Goal: Transaction & Acquisition: Book appointment/travel/reservation

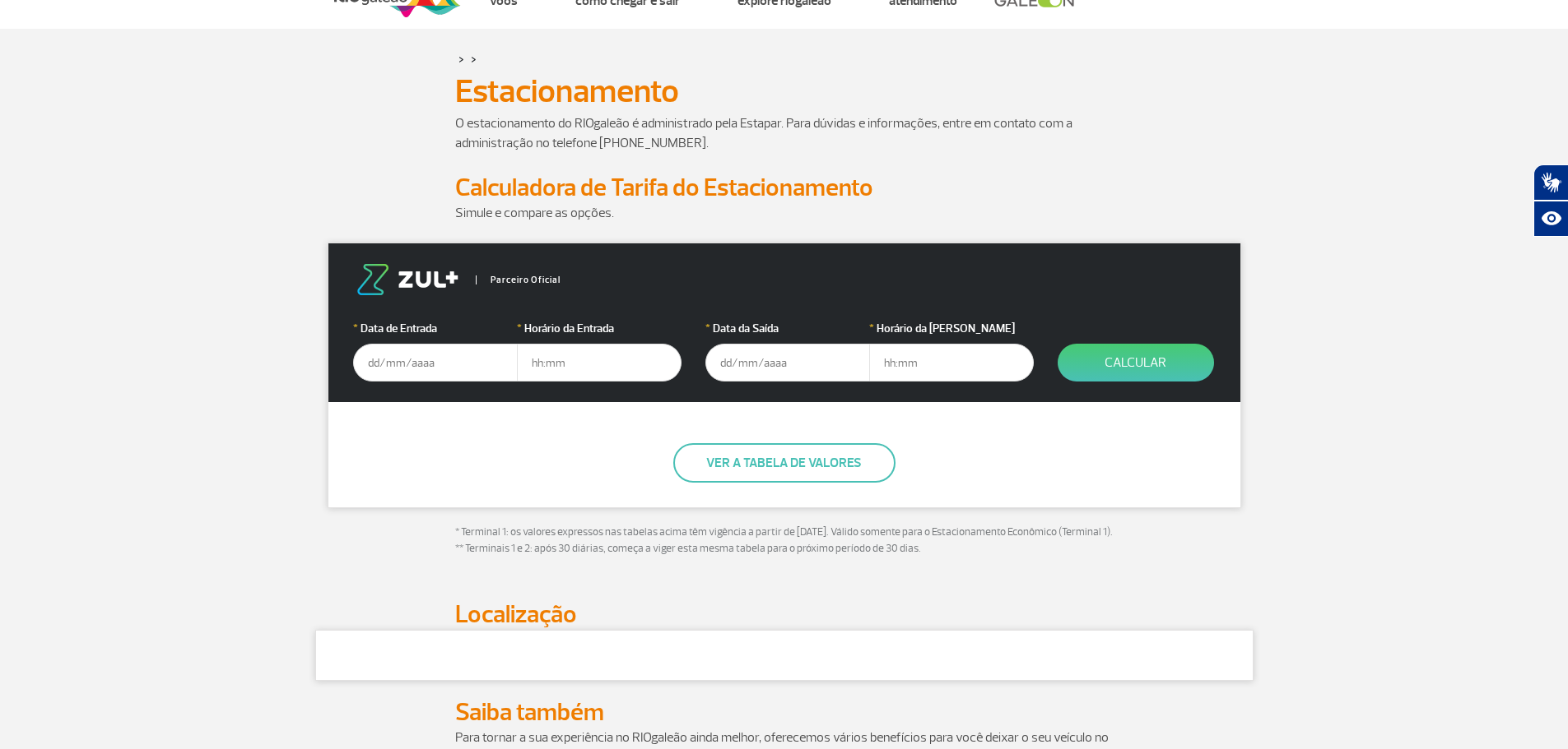
scroll to position [82, 0]
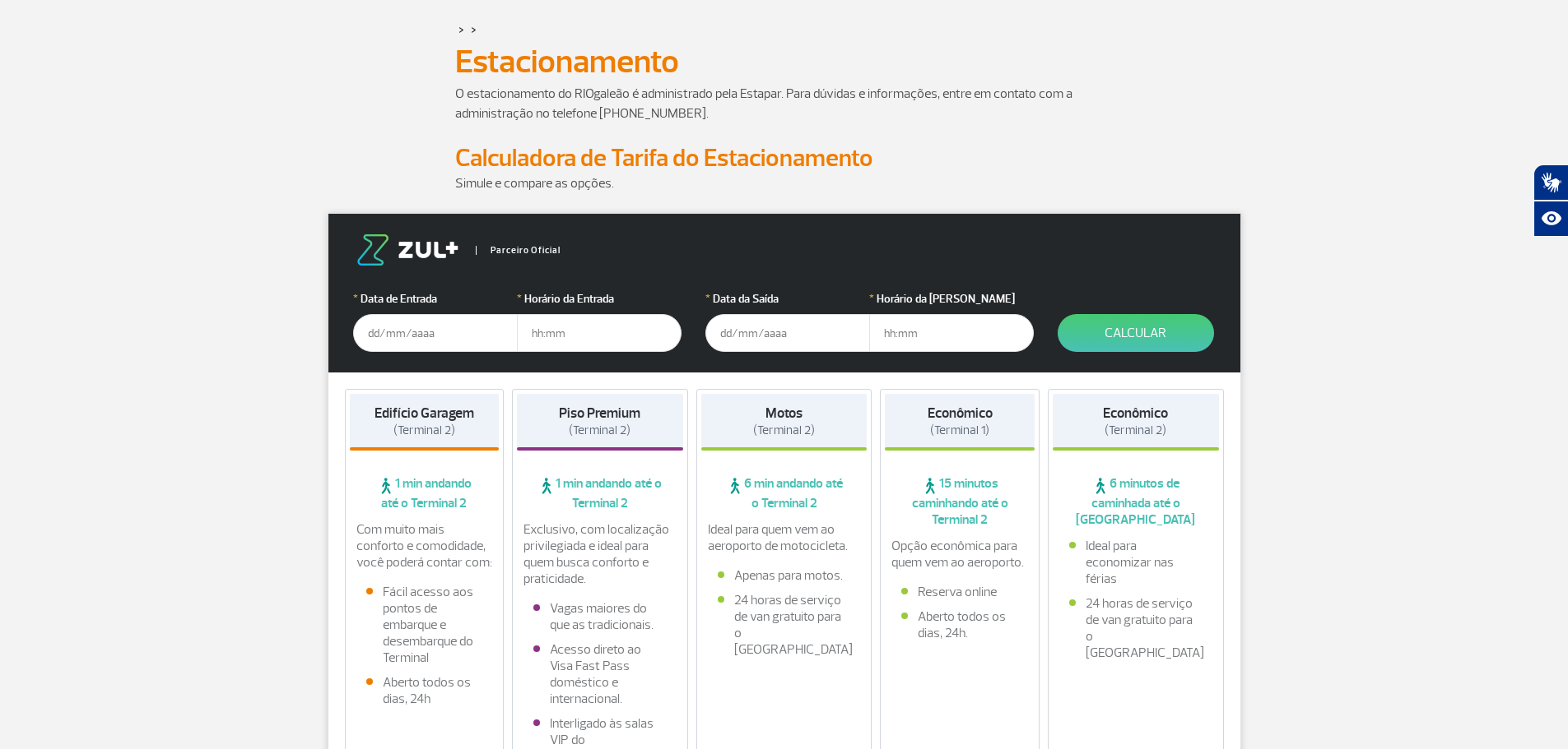
click at [444, 330] on input "text" at bounding box center [436, 333] width 165 height 38
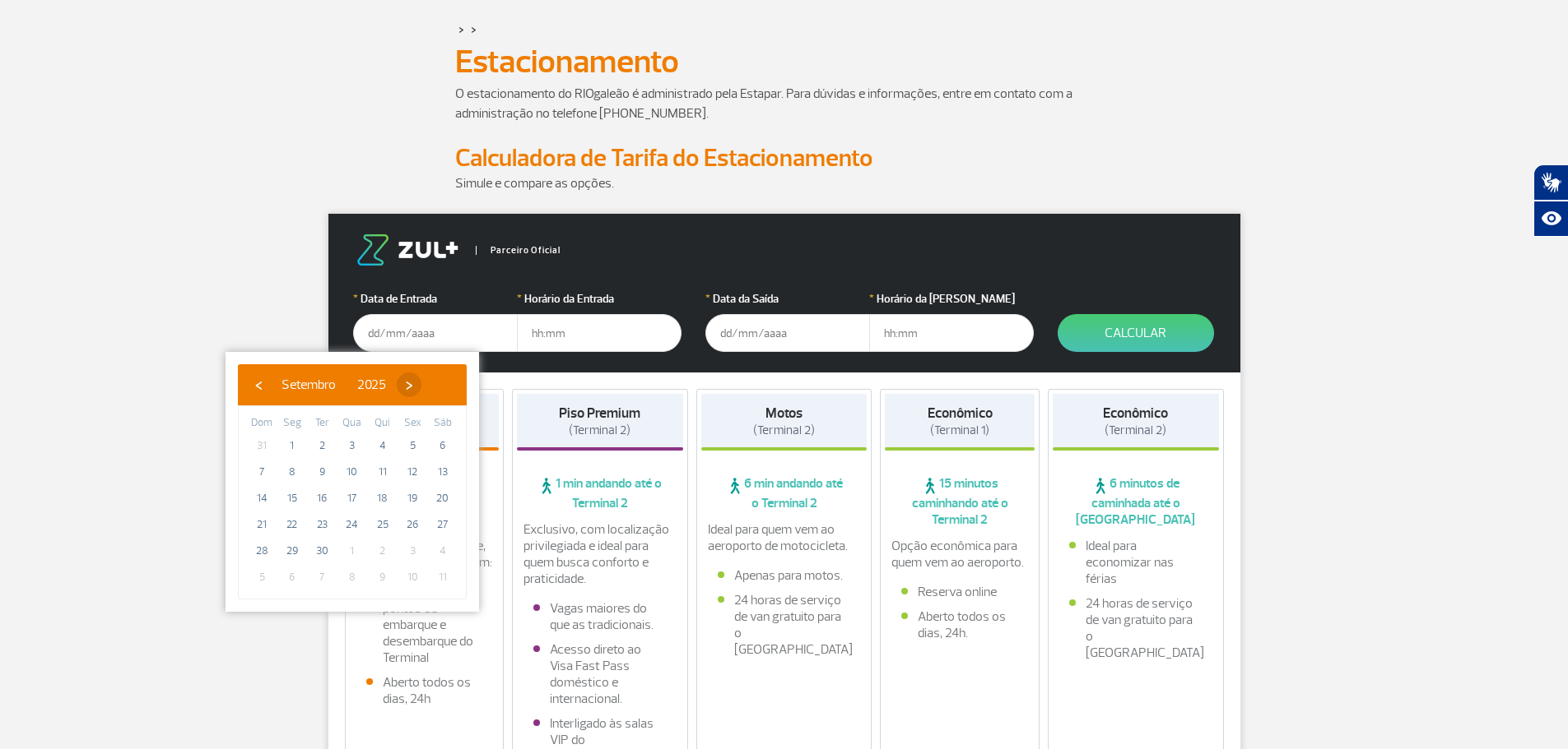
click at [421, 384] on span "›" at bounding box center [409, 385] width 25 height 25
click at [382, 439] on span "2" at bounding box center [382, 446] width 26 height 26
type input "[DATE]"
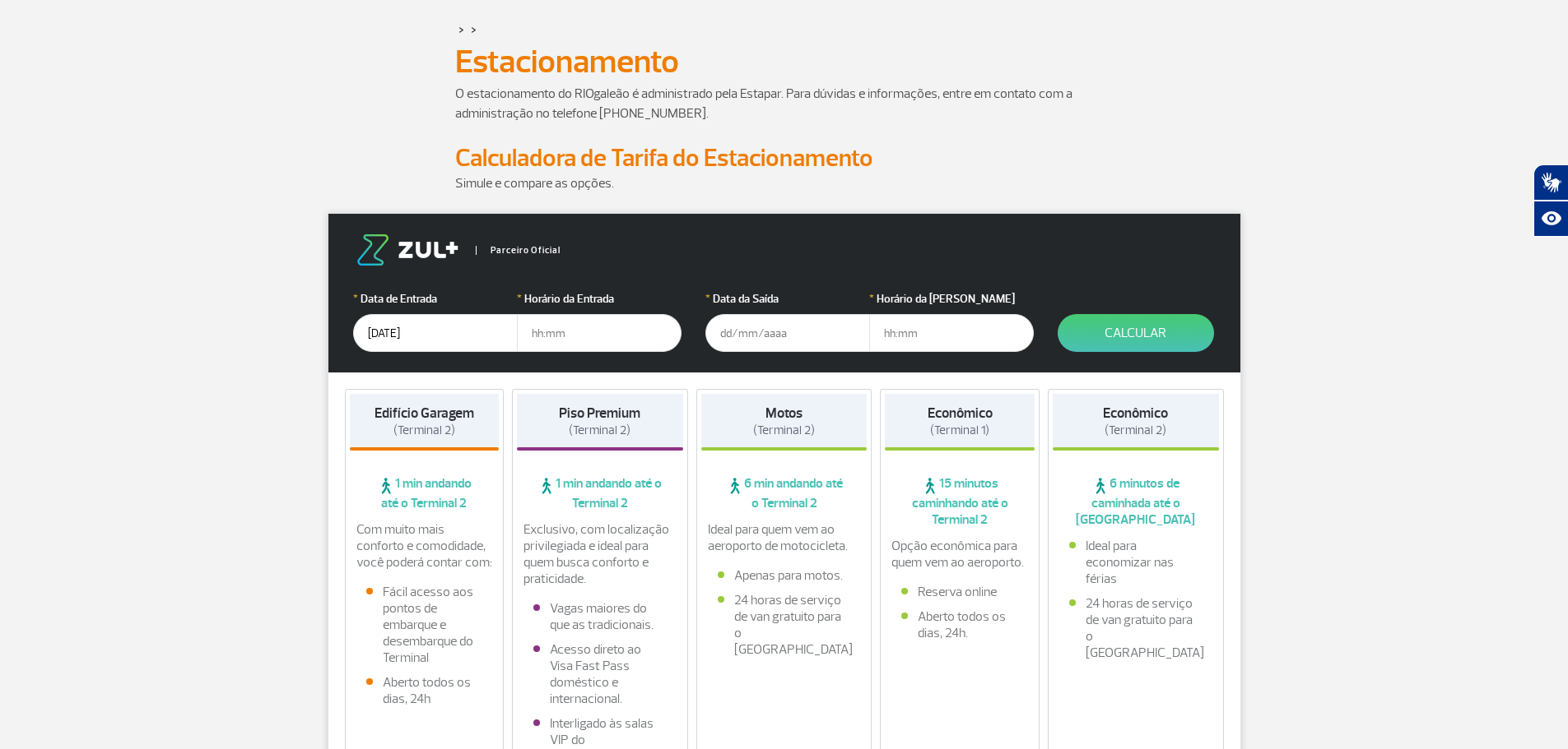
click at [582, 331] on input "text" at bounding box center [599, 333] width 165 height 38
type input "04:30"
click at [754, 329] on input "text" at bounding box center [787, 333] width 165 height 38
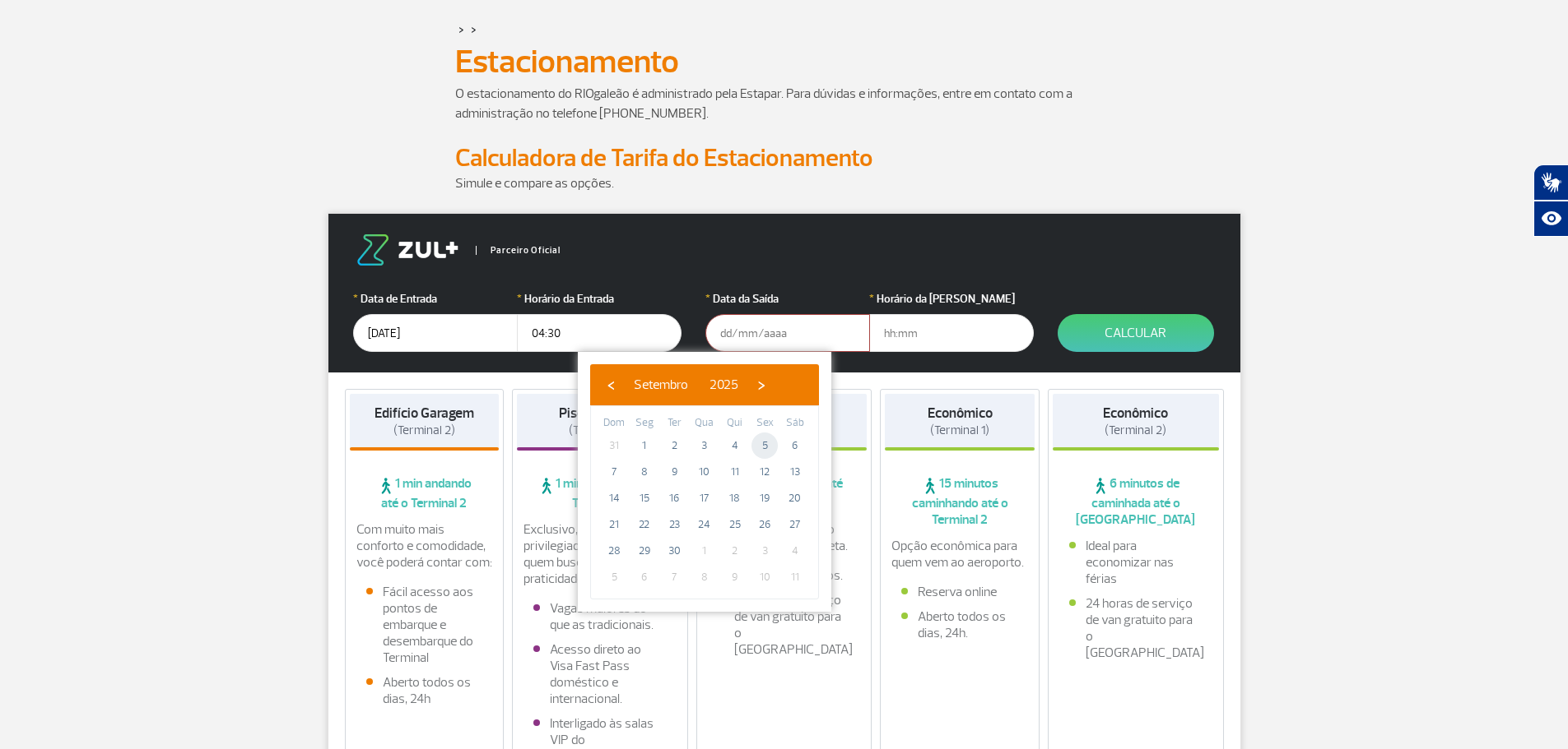
click at [765, 440] on span "5" at bounding box center [764, 446] width 26 height 26
type input "[DATE]"
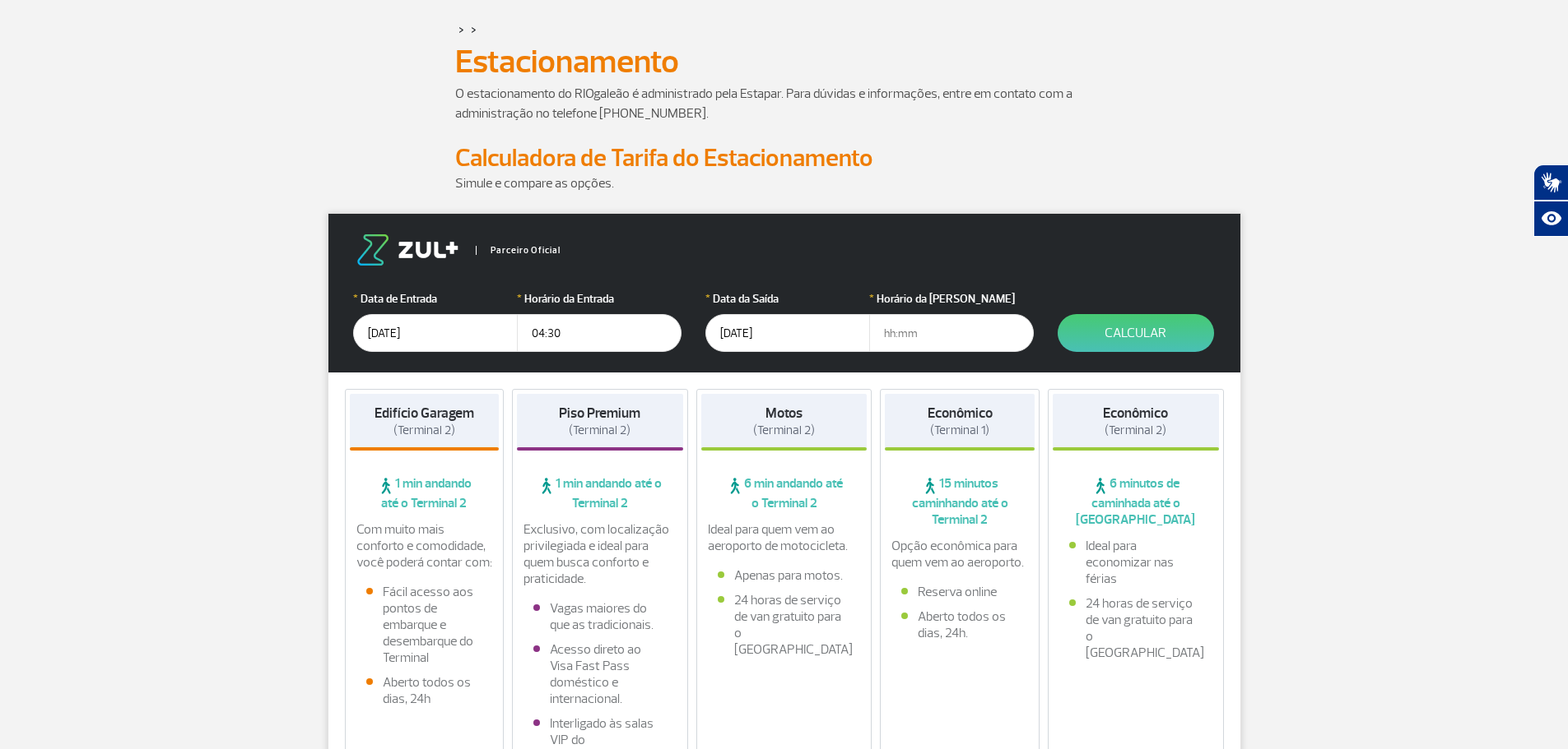
click at [936, 335] on input "text" at bounding box center [951, 333] width 165 height 38
type input "01:00"
click at [1122, 325] on button "Calcular" at bounding box center [1135, 333] width 156 height 38
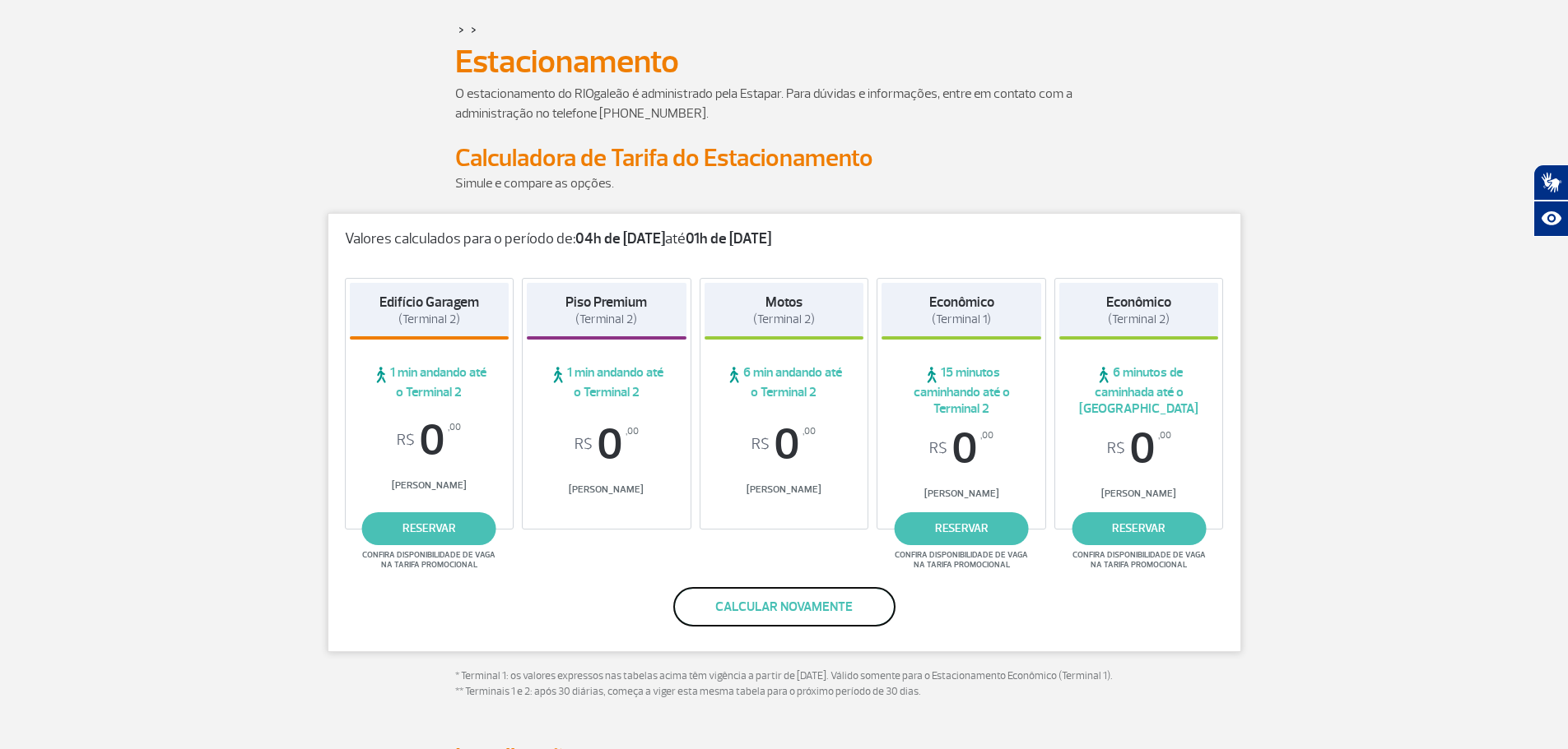
click at [821, 600] on button "Calcular novamente" at bounding box center [784, 607] width 222 height 40
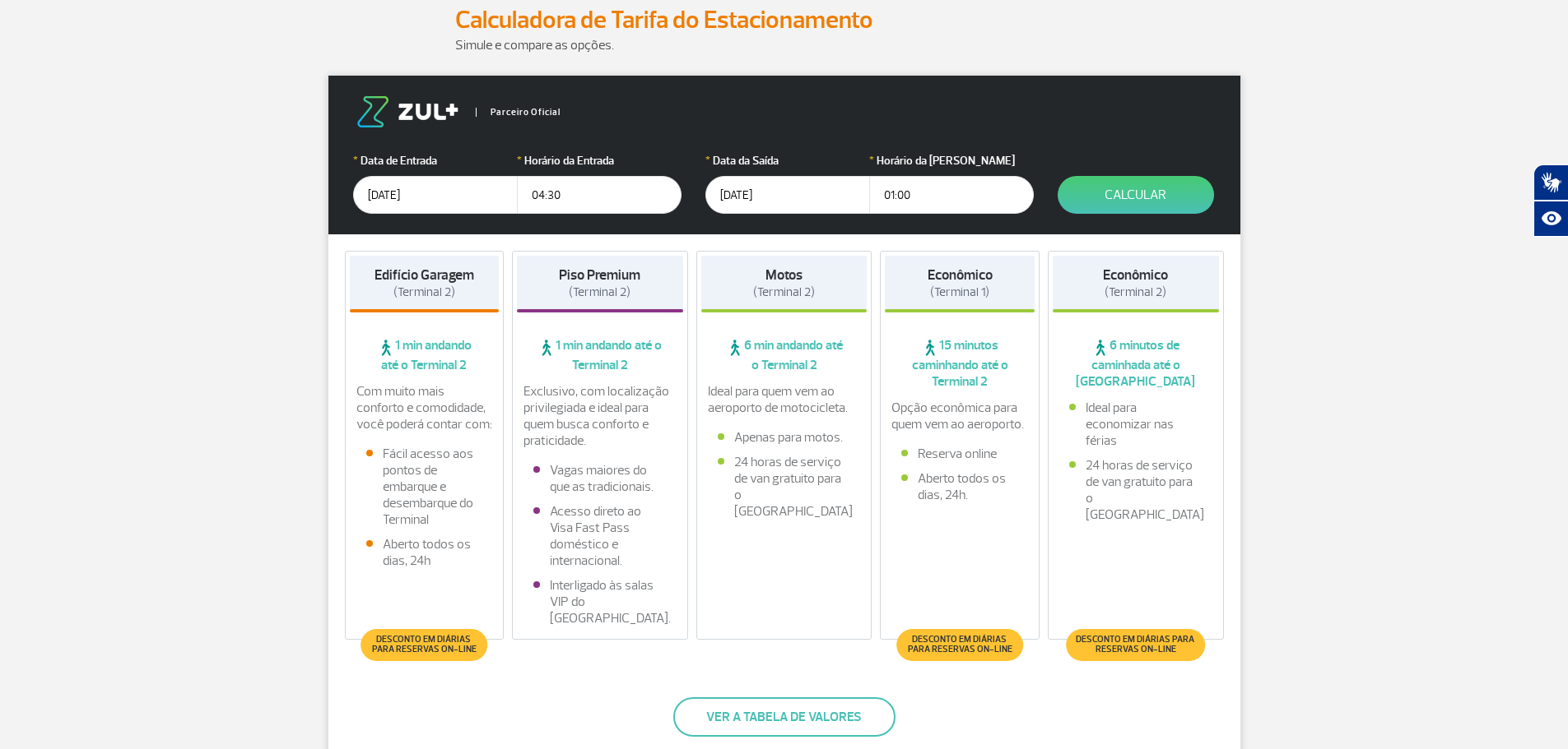
scroll to position [247, 0]
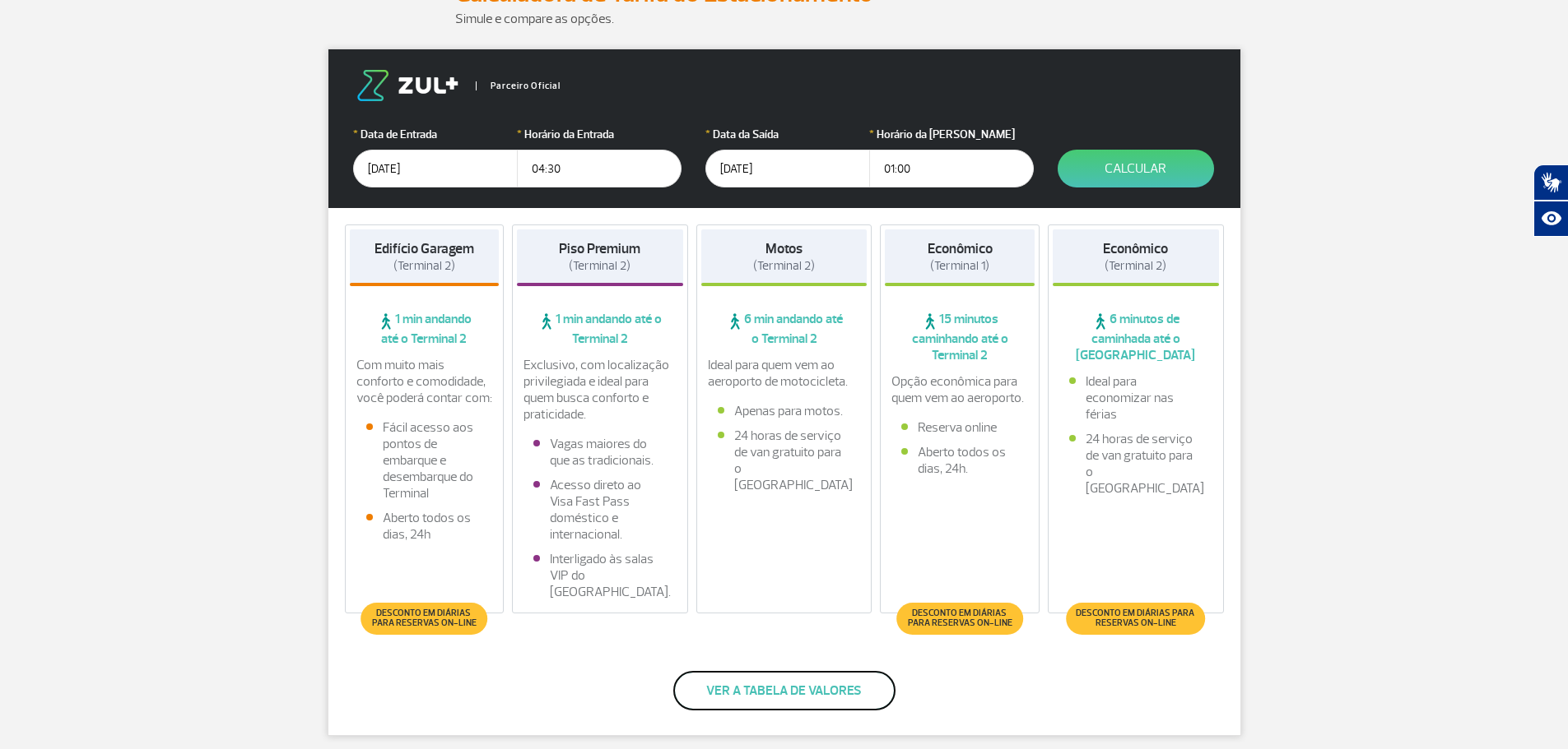
click at [805, 682] on button "Ver a tabela de valores" at bounding box center [784, 691] width 222 height 40
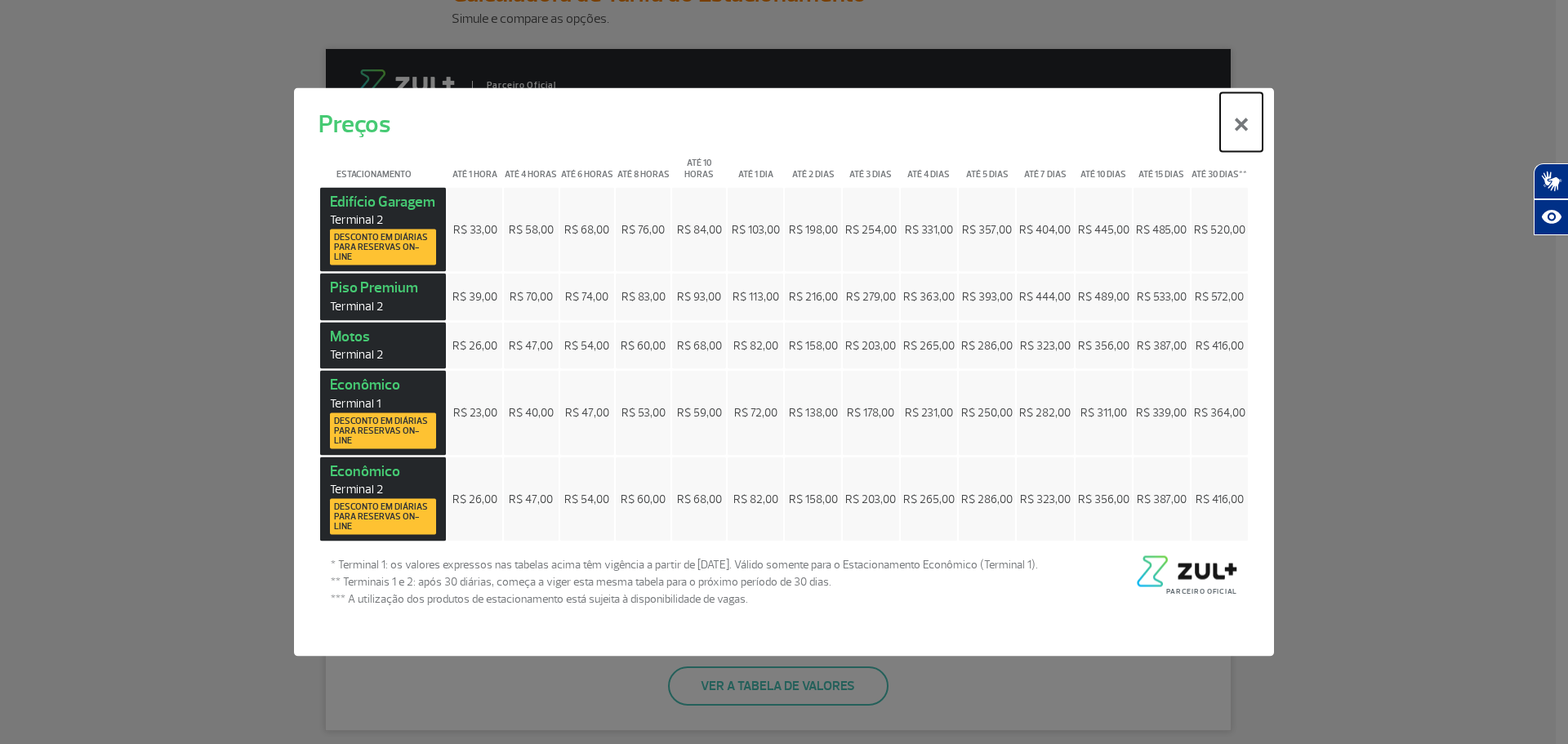
click at [1242, 120] on button "×" at bounding box center [1241, 122] width 42 height 59
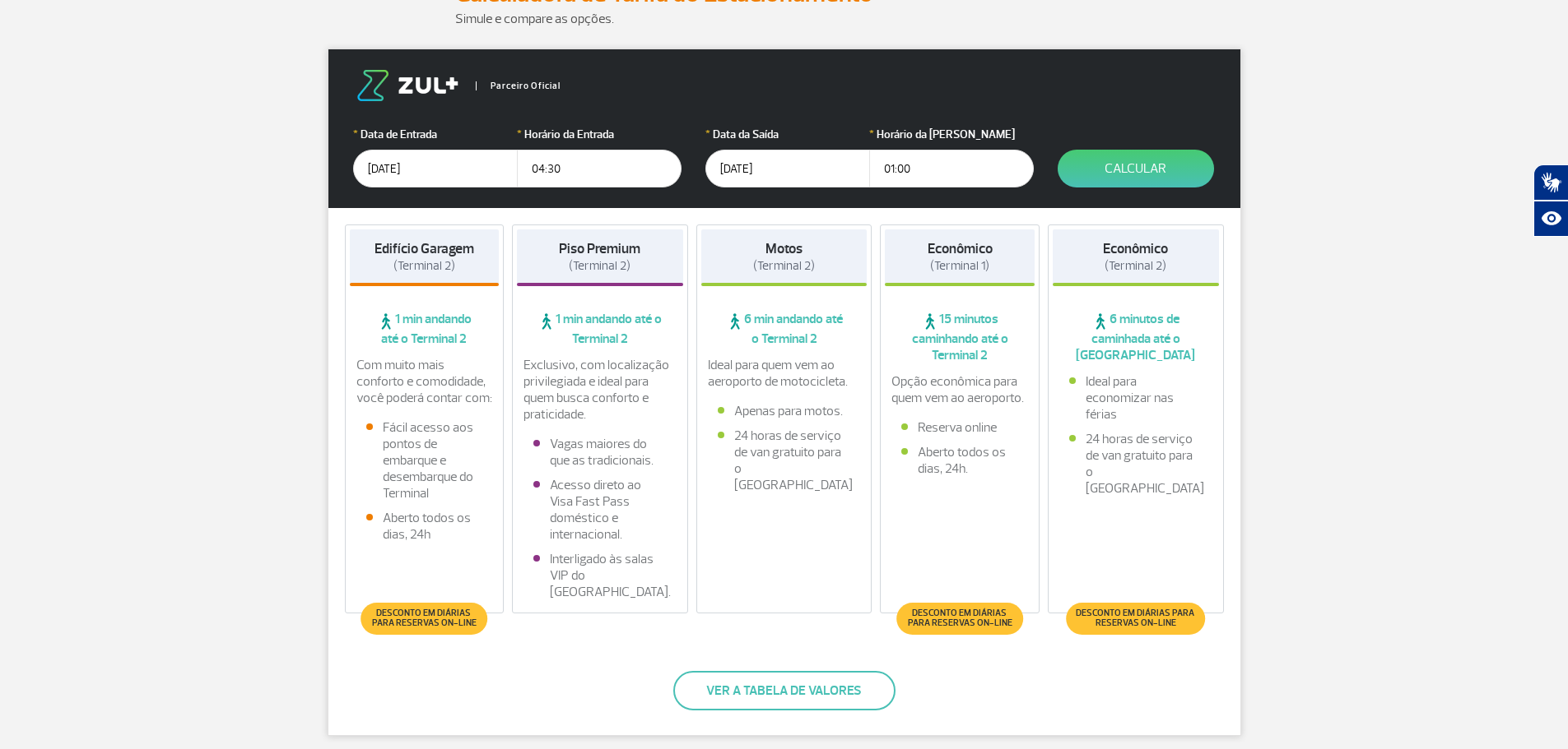
click at [442, 612] on span "Desconto em diárias para reservas on-line" at bounding box center [424, 618] width 109 height 19
click at [1091, 158] on button "Calcular" at bounding box center [1135, 168] width 156 height 38
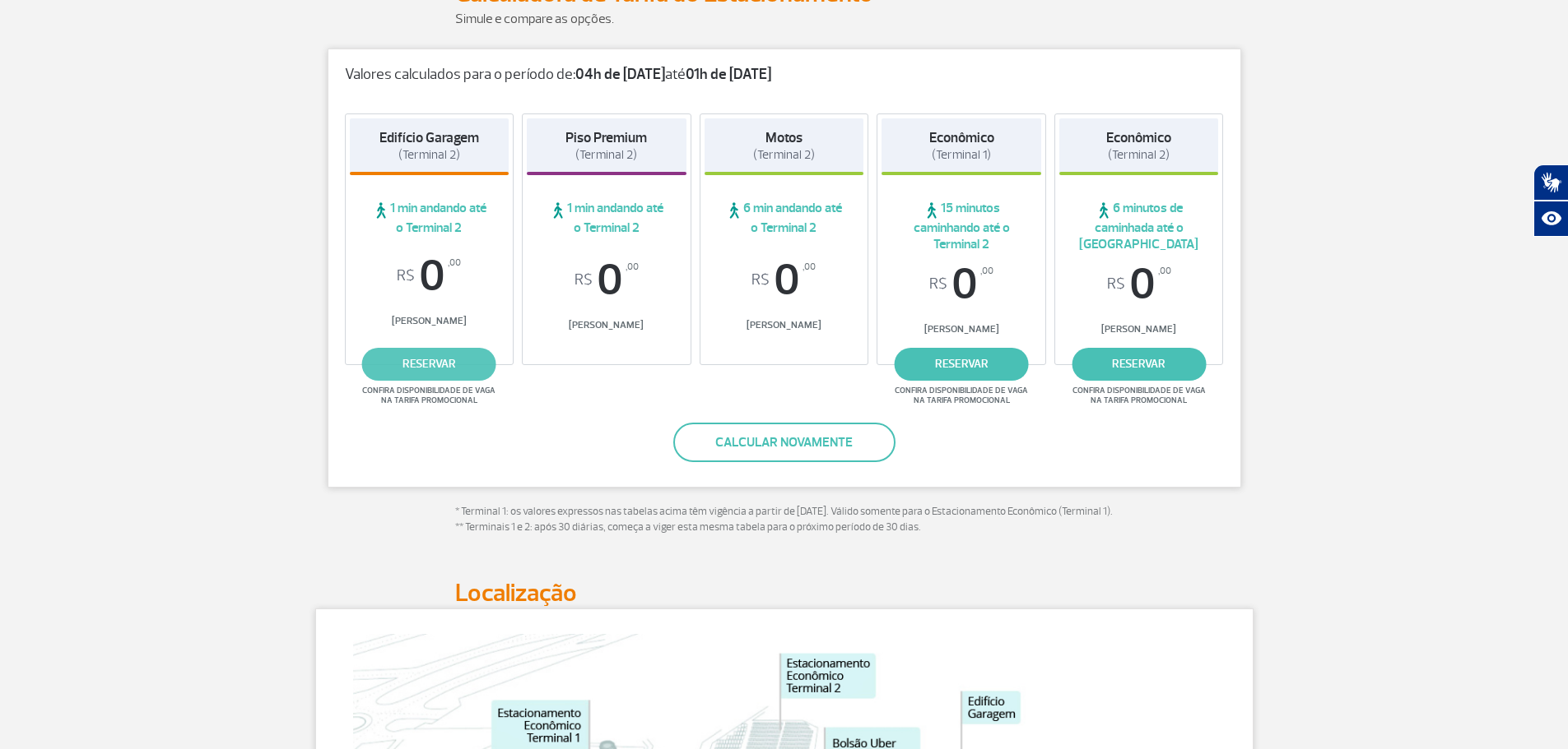
click at [395, 357] on link "reservar" at bounding box center [428, 364] width 134 height 33
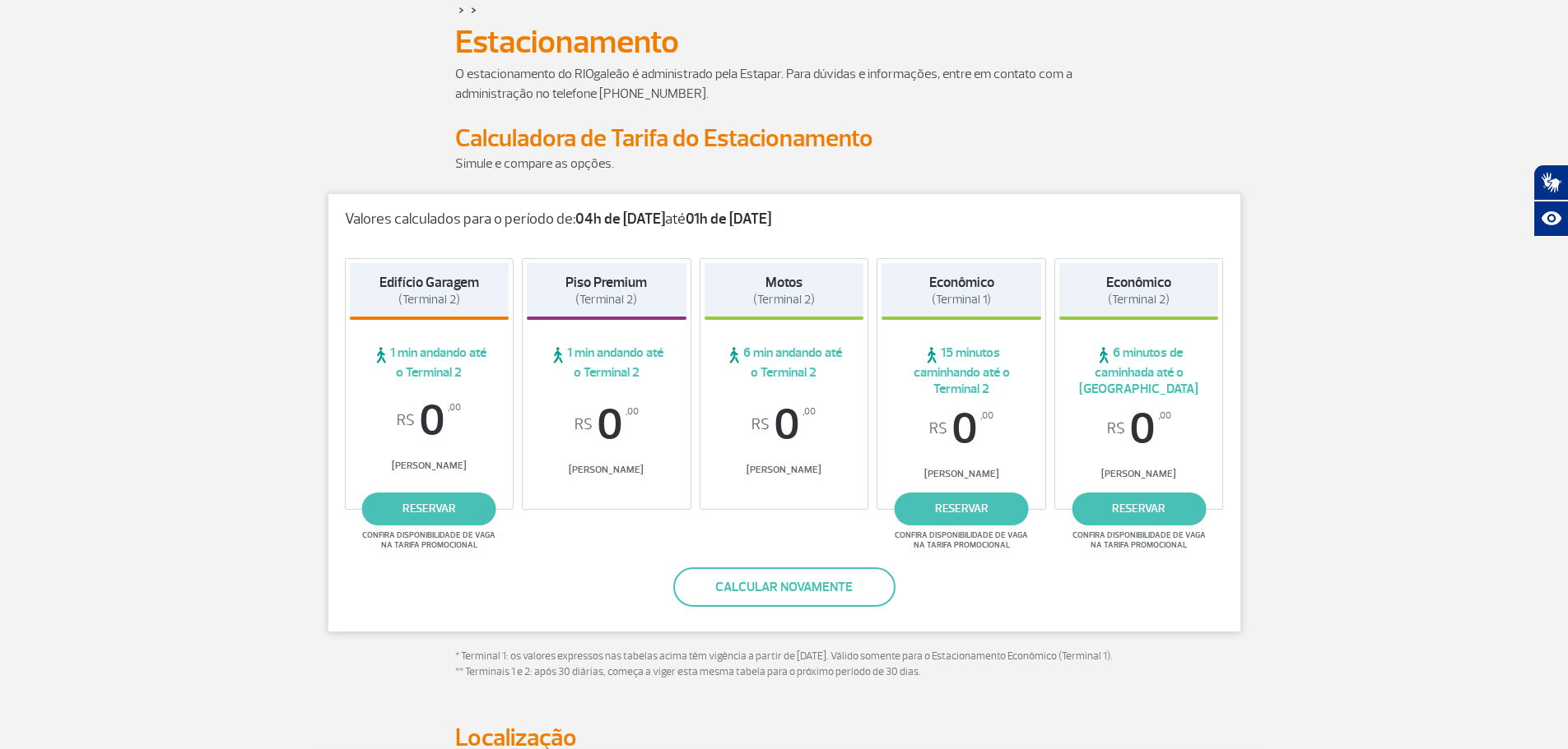
scroll to position [0, 0]
